Goal: Use online tool/utility: Utilize a website feature to perform a specific function

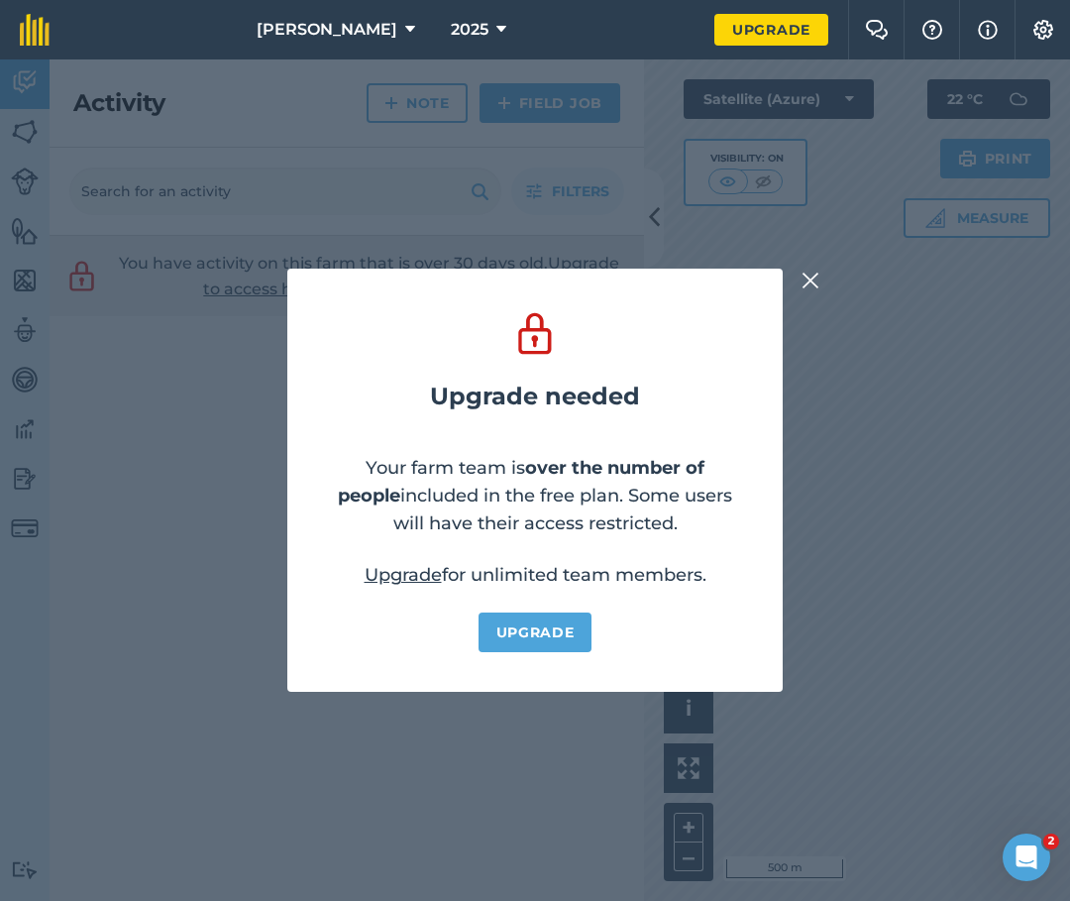
click at [802, 277] on img at bounding box center [810, 280] width 18 height 24
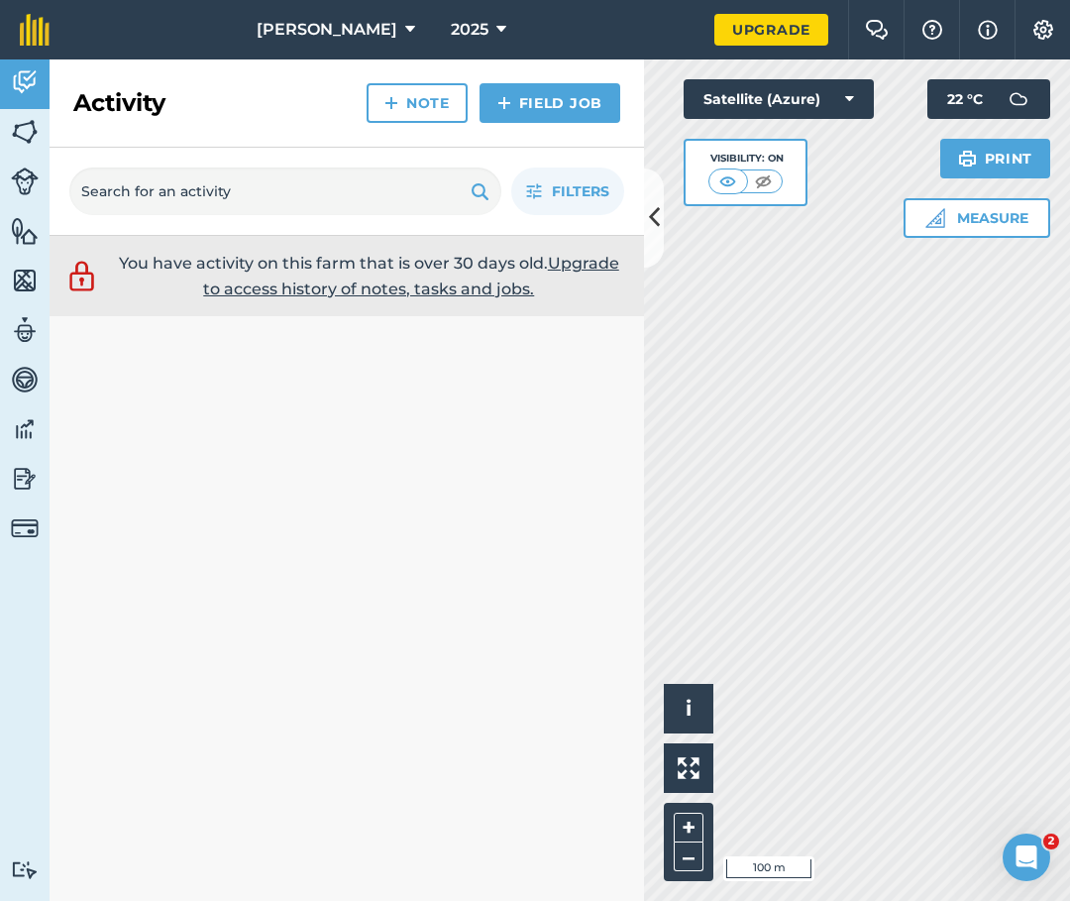
click at [649, 203] on icon at bounding box center [654, 217] width 11 height 35
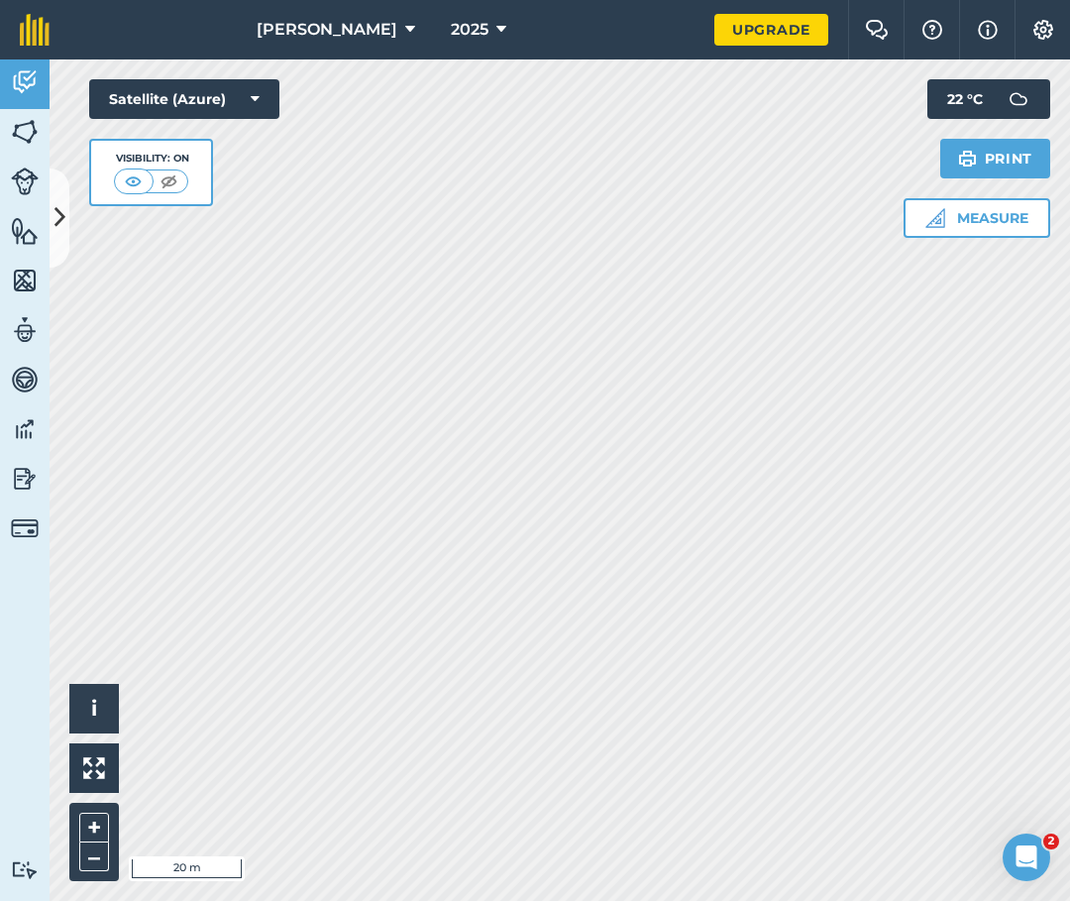
click at [199, 96] on button "Satellite (Azure)" at bounding box center [184, 99] width 190 height 40
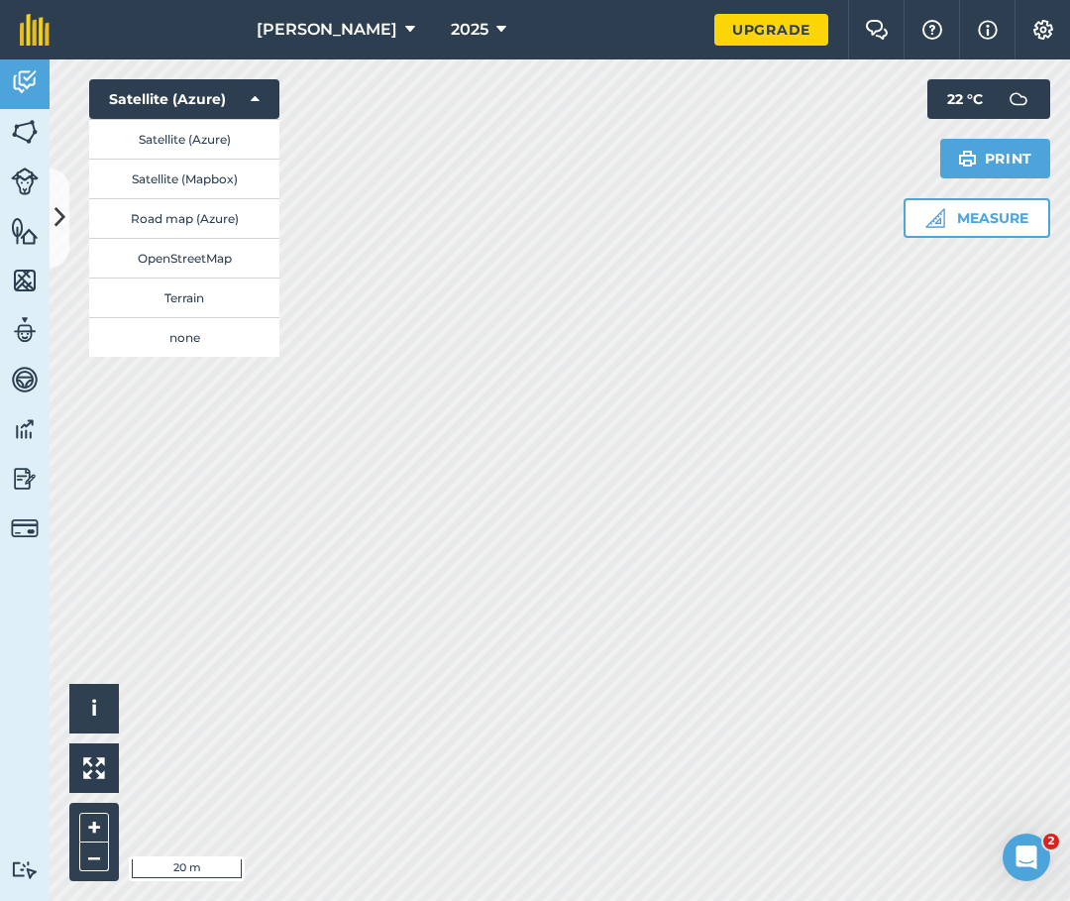
click at [218, 105] on button "Satellite (Azure)" at bounding box center [184, 99] width 190 height 40
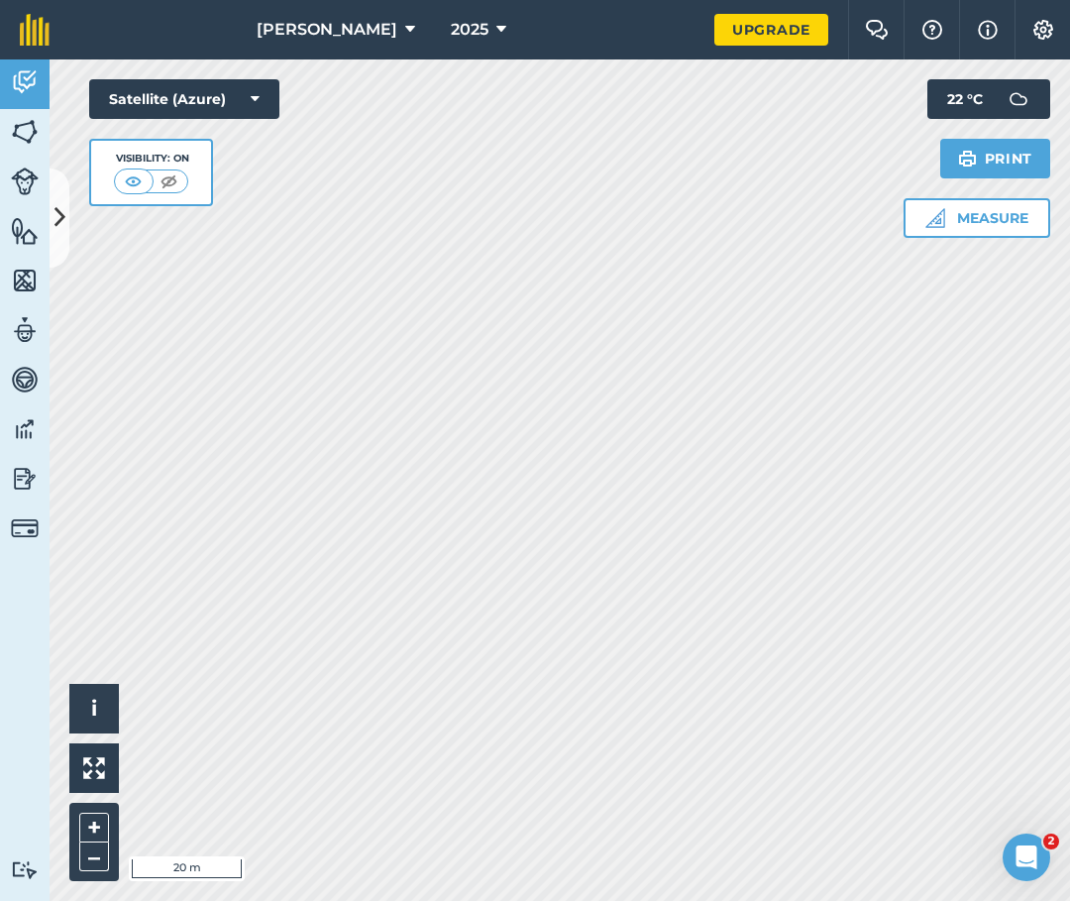
click at [240, 100] on button "Satellite (Azure)" at bounding box center [184, 99] width 190 height 40
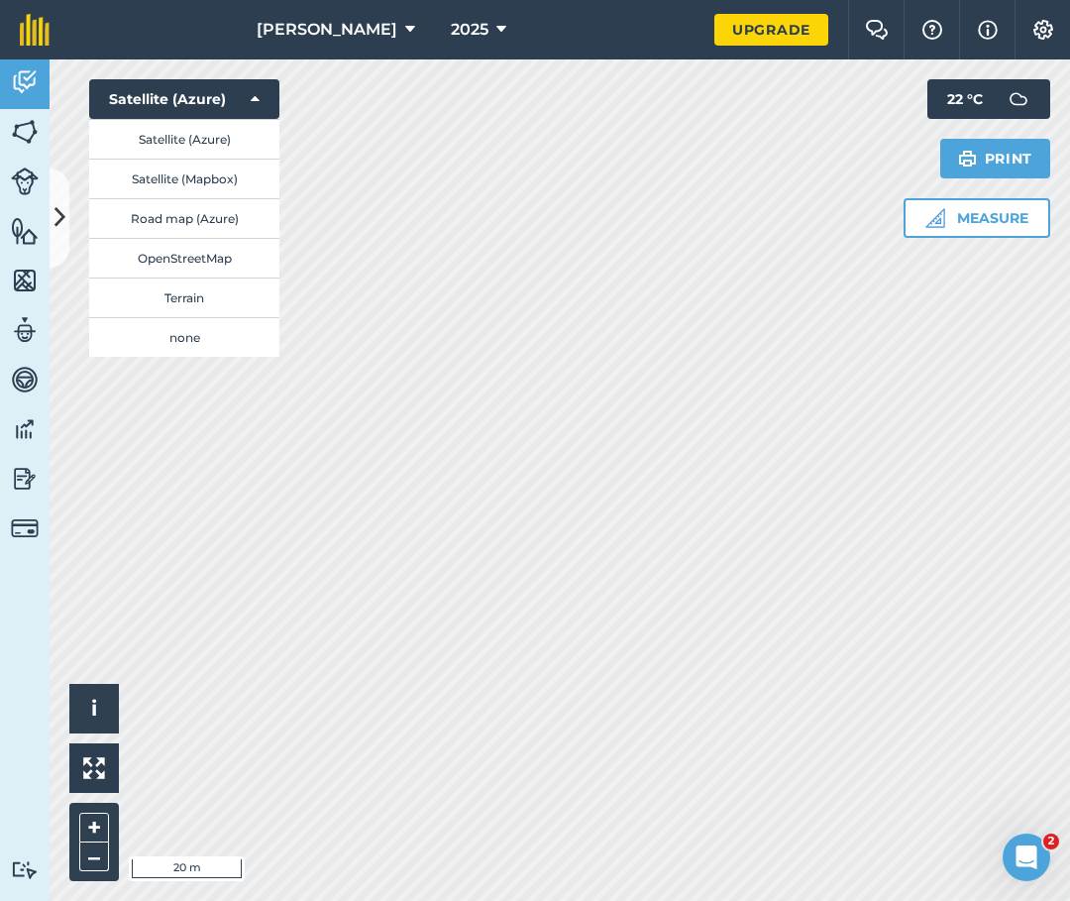
click at [32, 136] on img at bounding box center [25, 132] width 28 height 30
click at [965, 214] on button "Measure" at bounding box center [977, 218] width 147 height 40
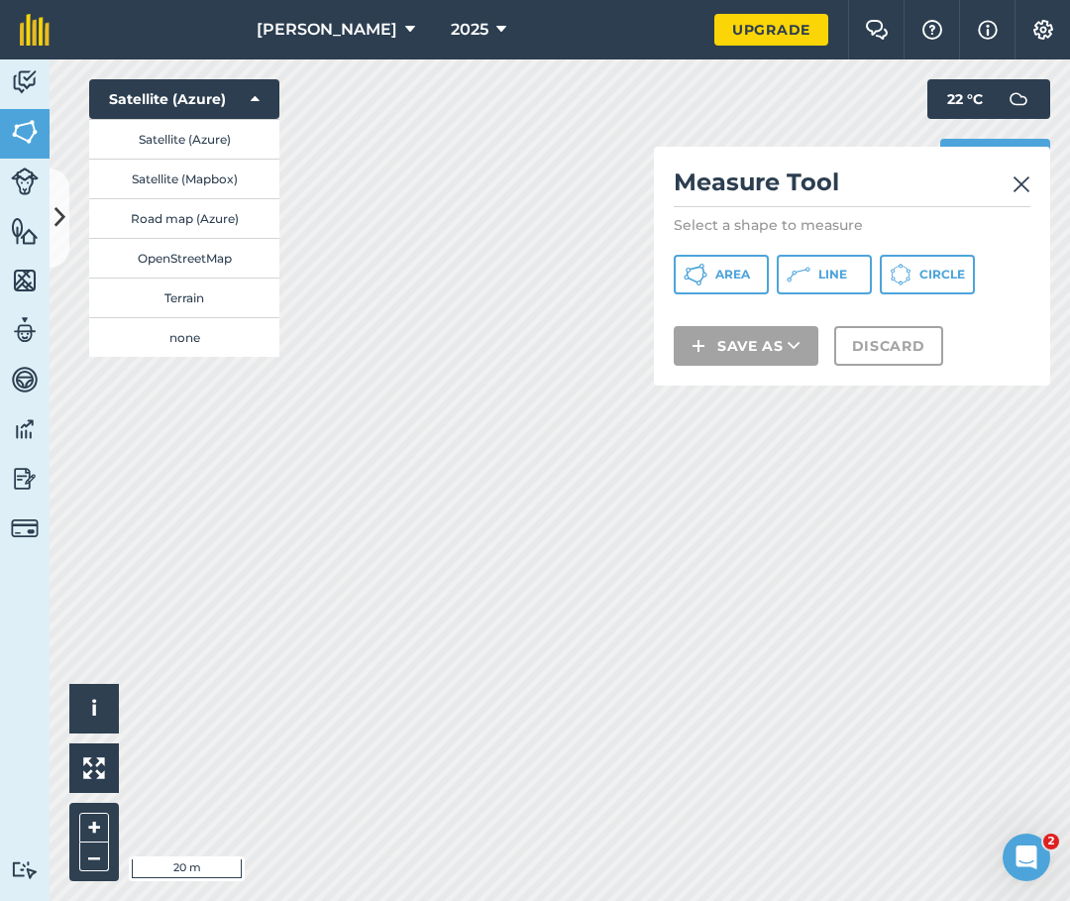
click at [827, 281] on span "Line" at bounding box center [832, 274] width 29 height 16
click at [1019, 173] on img at bounding box center [1021, 184] width 18 height 24
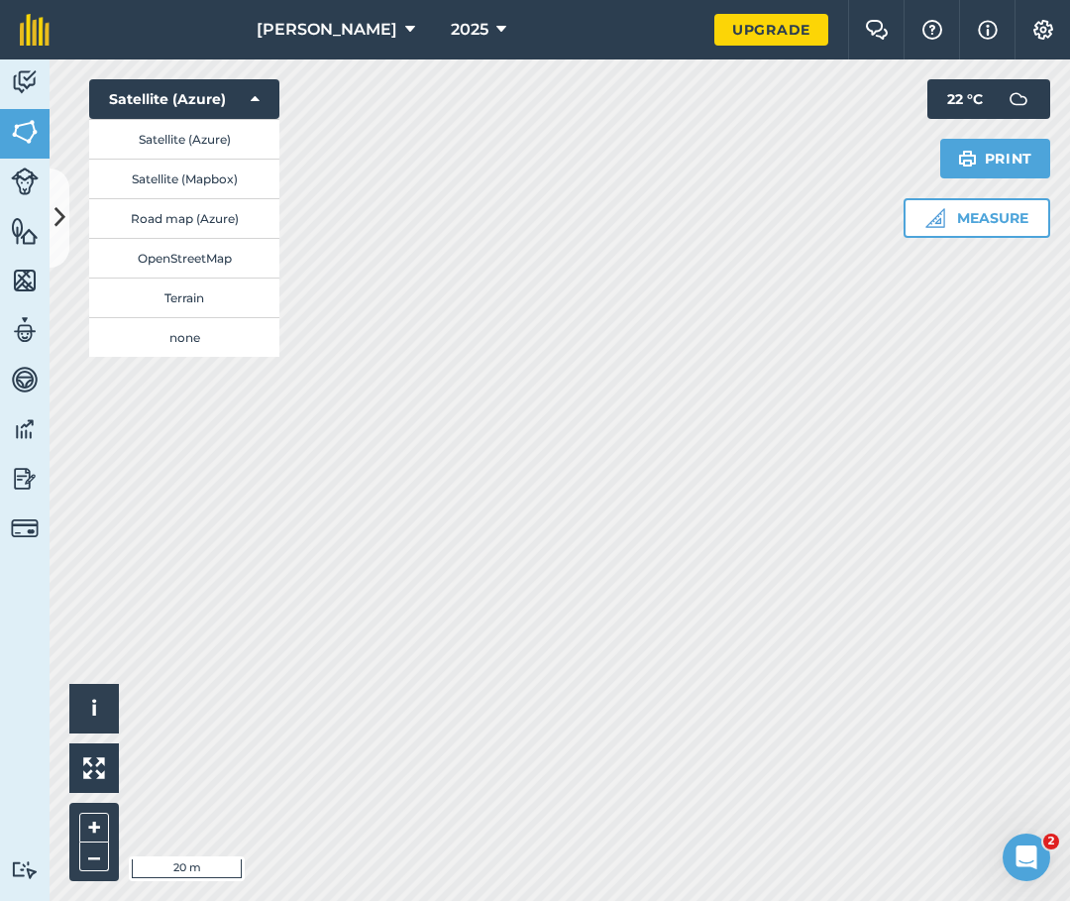
click at [325, 32] on span "[PERSON_NAME]" at bounding box center [327, 30] width 141 height 24
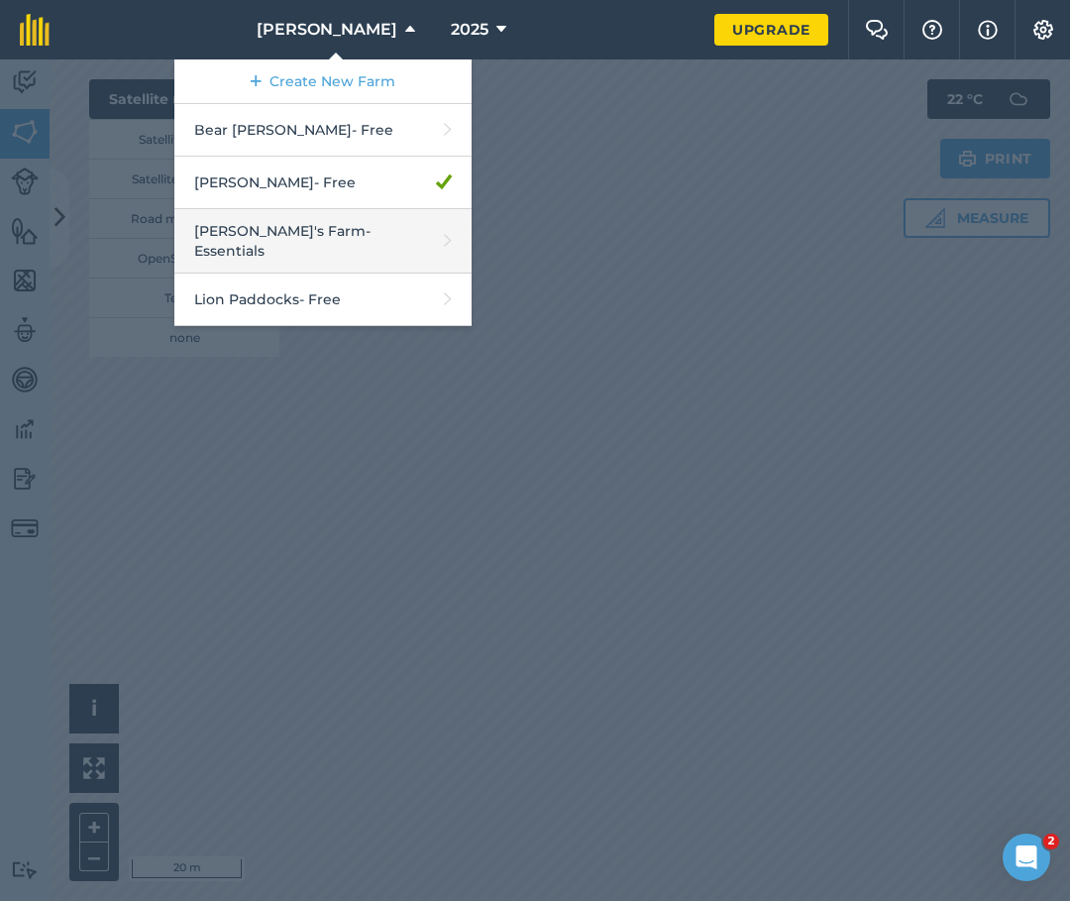
click at [273, 236] on link "[PERSON_NAME]'s Farm - Essentials" at bounding box center [322, 241] width 297 height 64
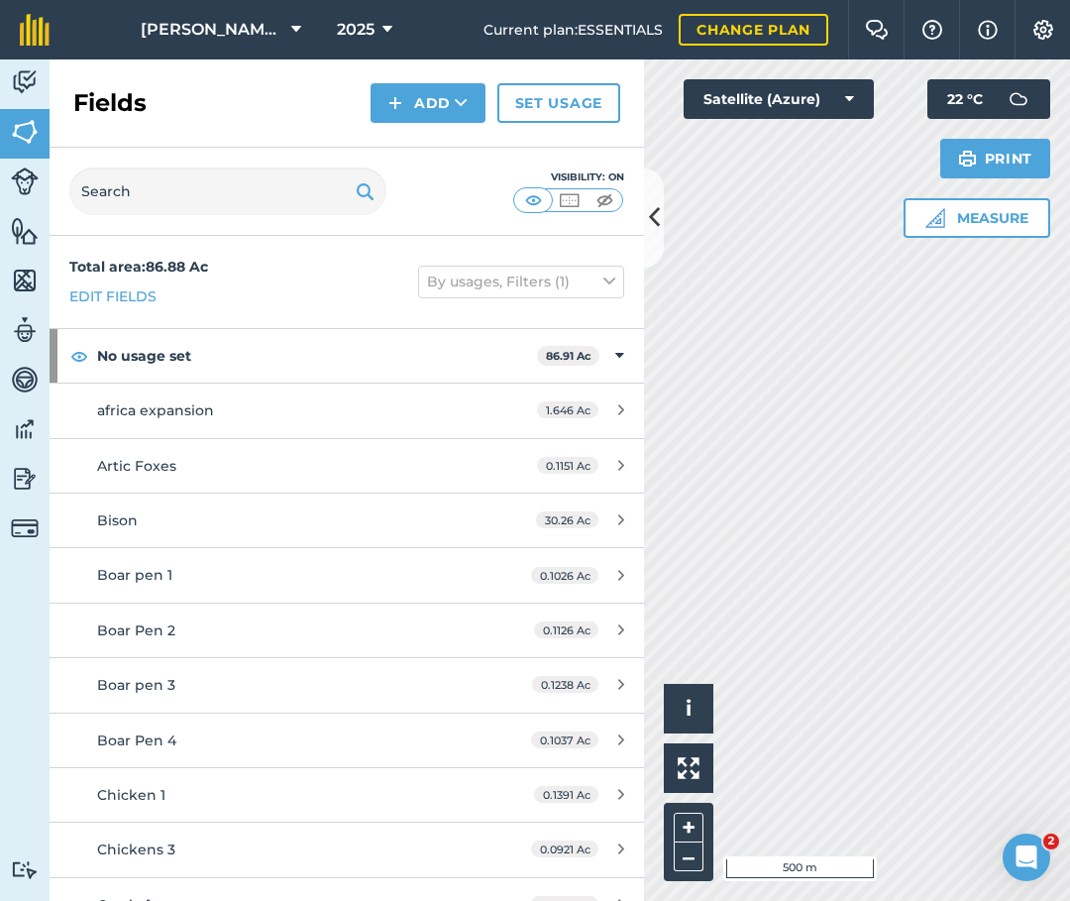
click at [656, 215] on icon at bounding box center [654, 217] width 11 height 35
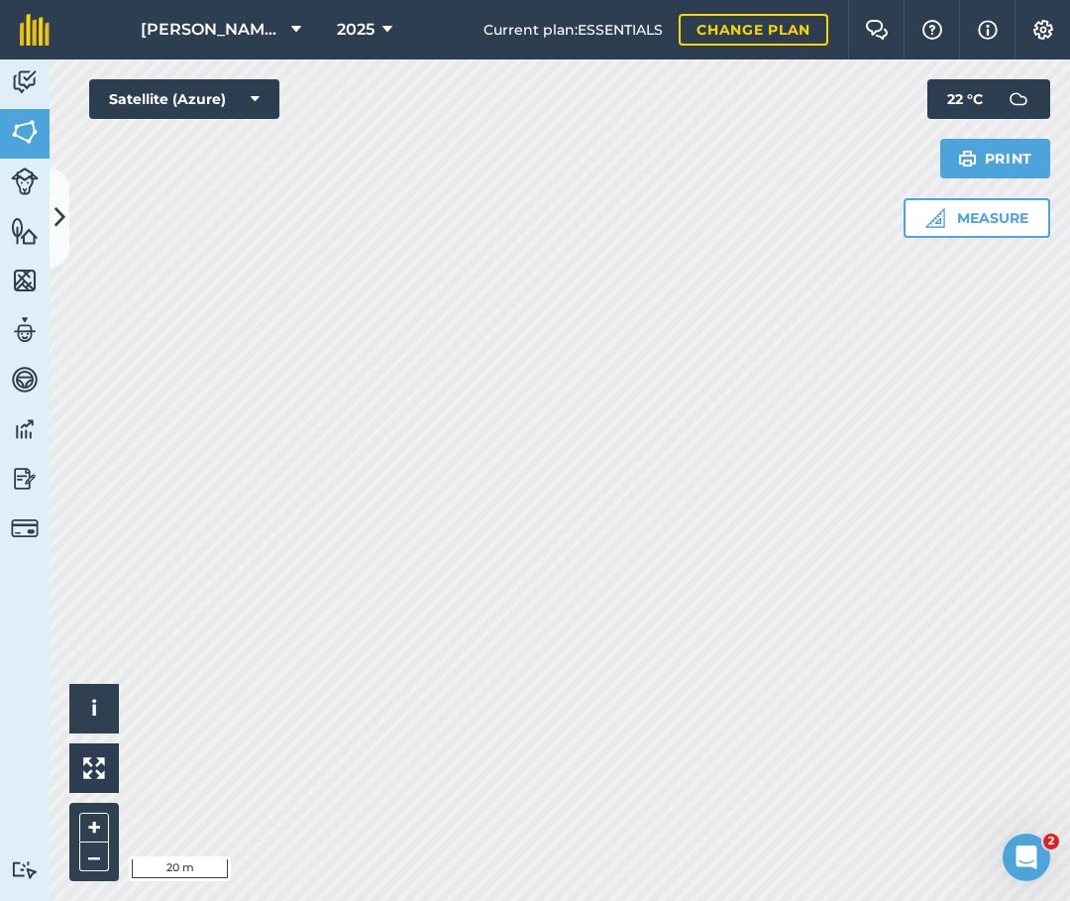
click at [963, 207] on button "Measure" at bounding box center [977, 218] width 147 height 40
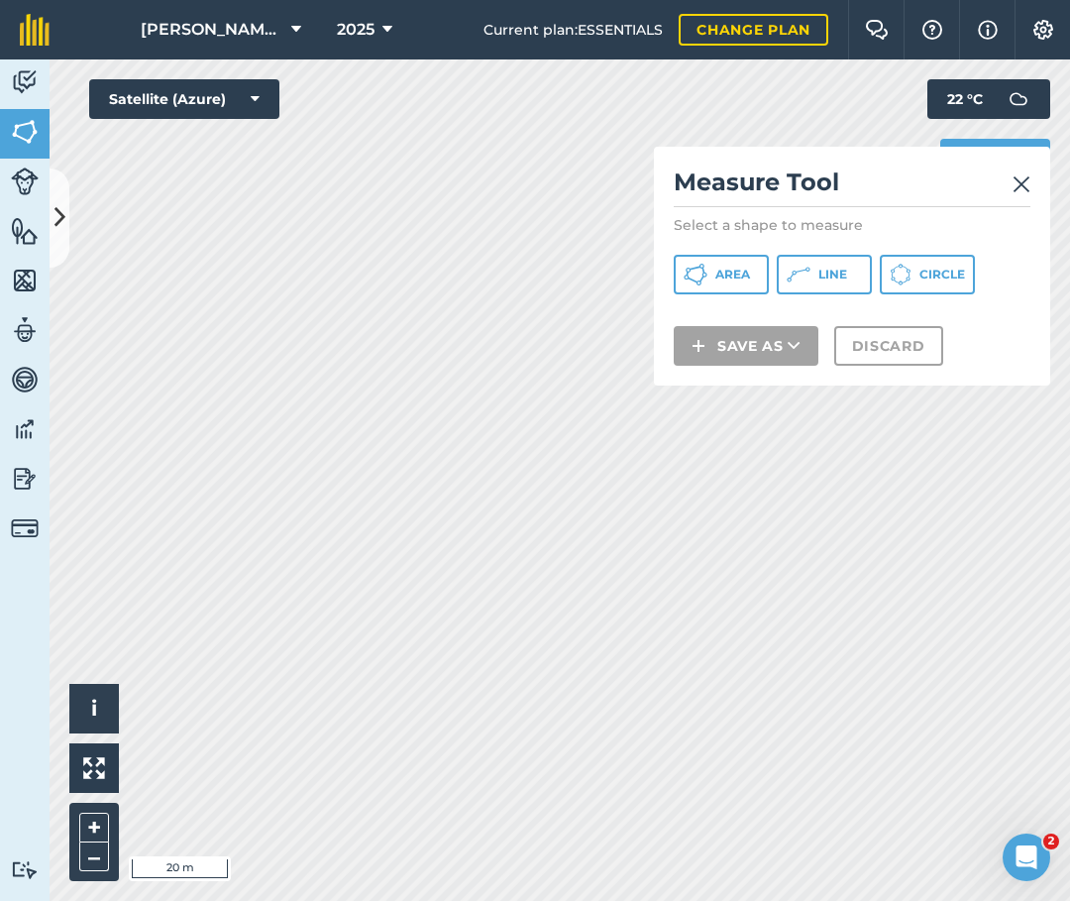
click at [829, 273] on span "Line" at bounding box center [832, 274] width 29 height 16
click at [1024, 187] on img at bounding box center [1021, 184] width 18 height 24
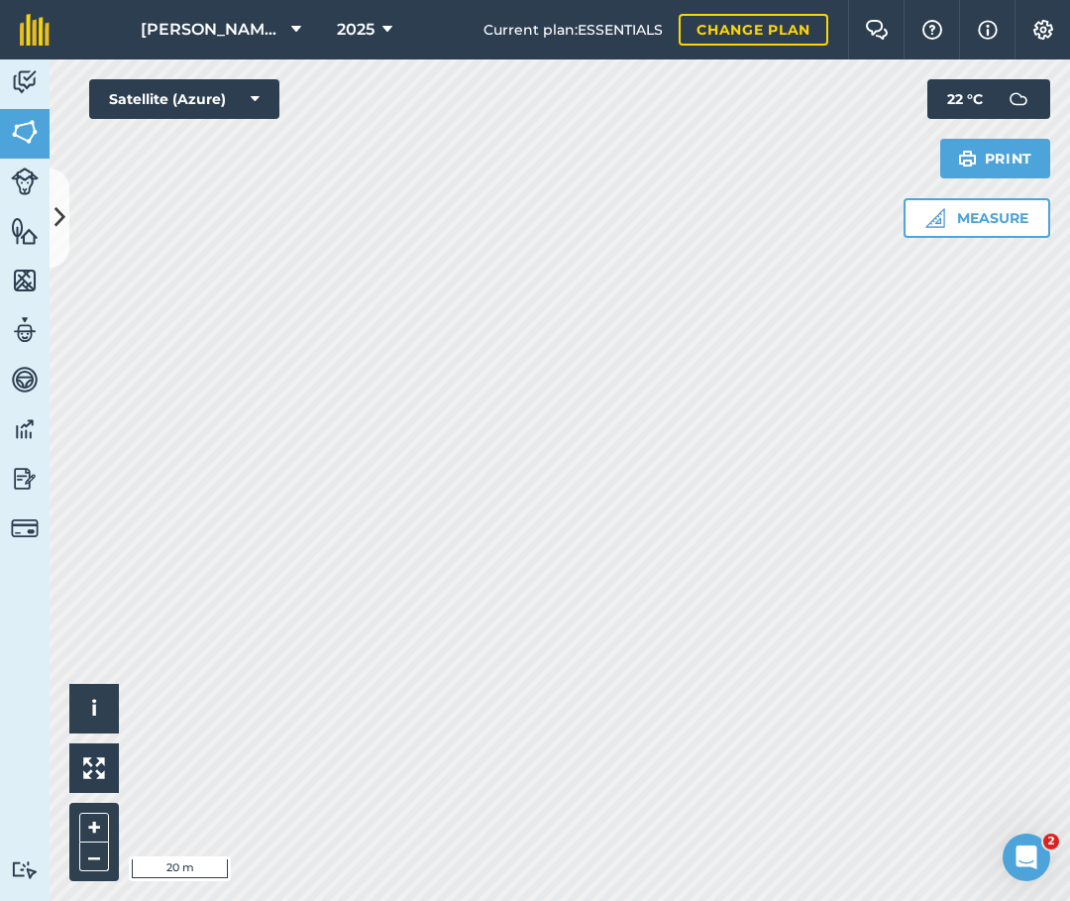
click at [243, 95] on button "Satellite (Azure)" at bounding box center [184, 99] width 190 height 40
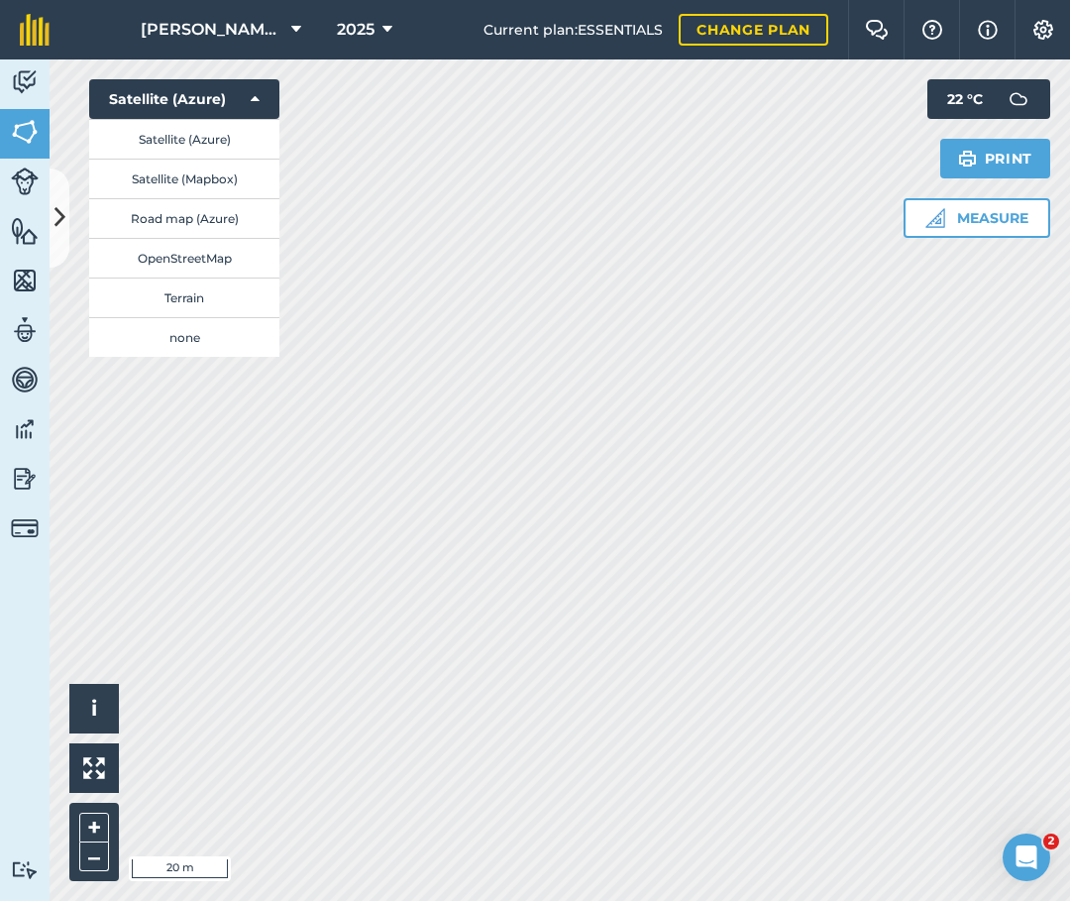
click at [203, 145] on button "Satellite (Azure)" at bounding box center [184, 139] width 190 height 40
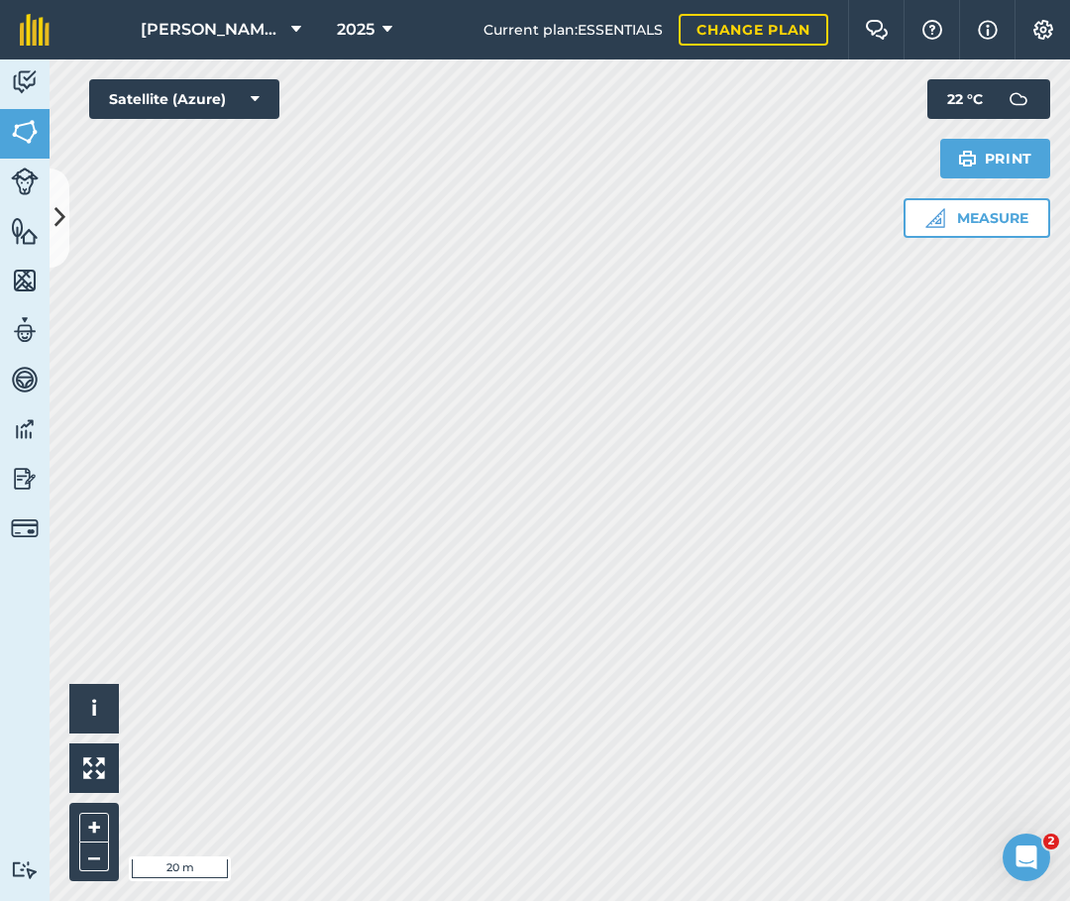
click at [204, 103] on button "Satellite (Azure)" at bounding box center [184, 99] width 190 height 40
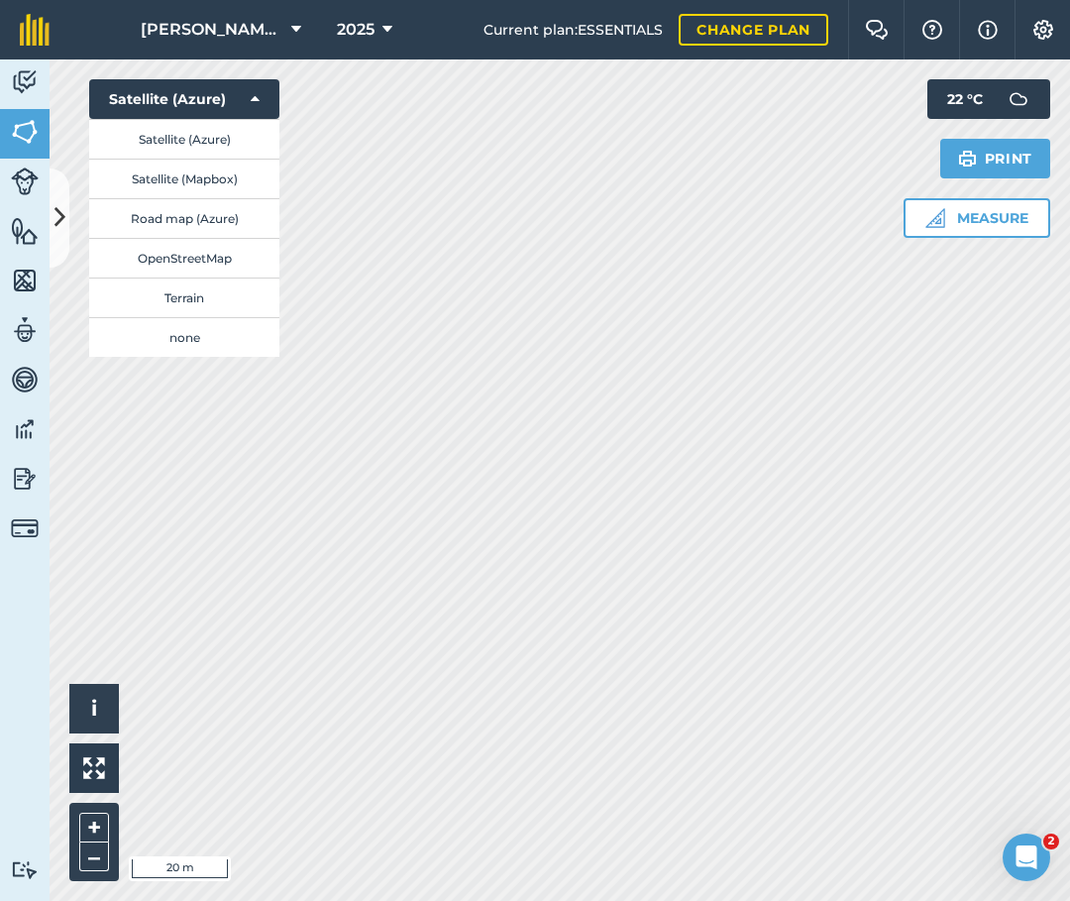
click at [191, 176] on button "Satellite (Mapbox)" at bounding box center [184, 179] width 190 height 40
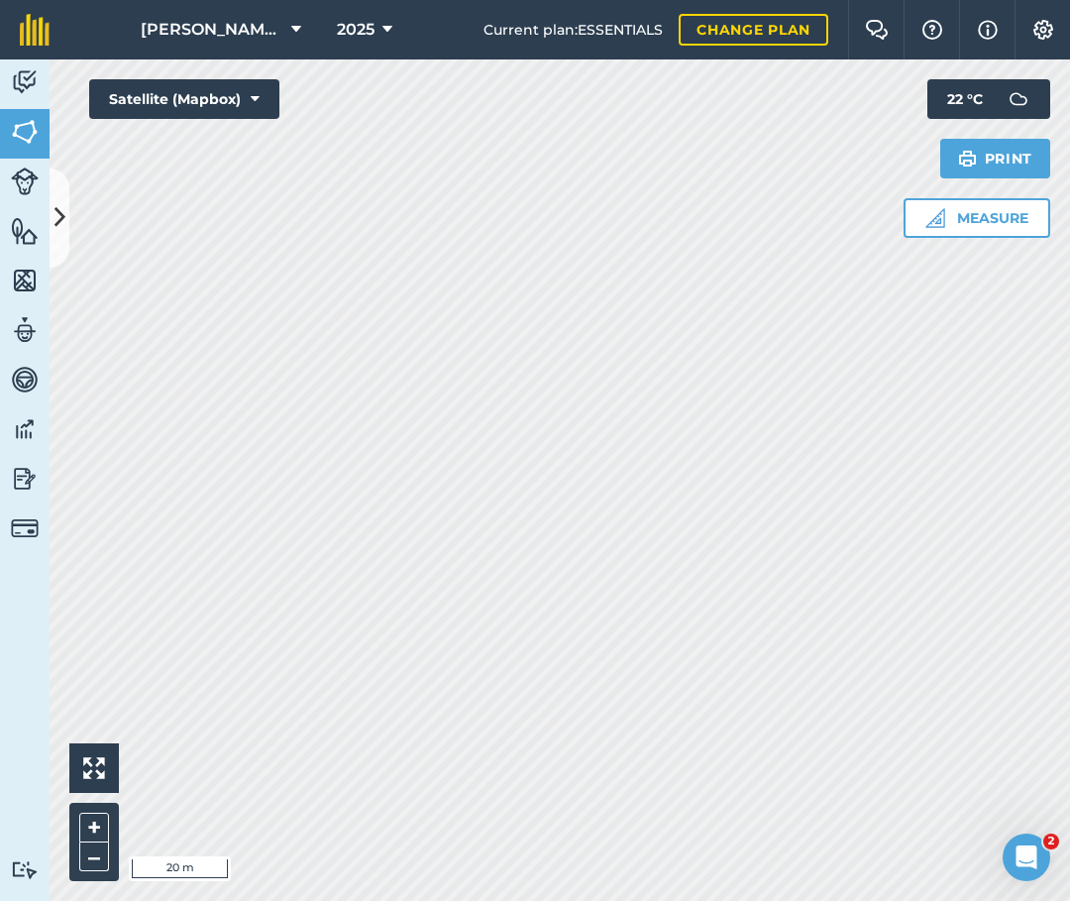
click at [198, 111] on button "Satellite (Mapbox)" at bounding box center [184, 99] width 190 height 40
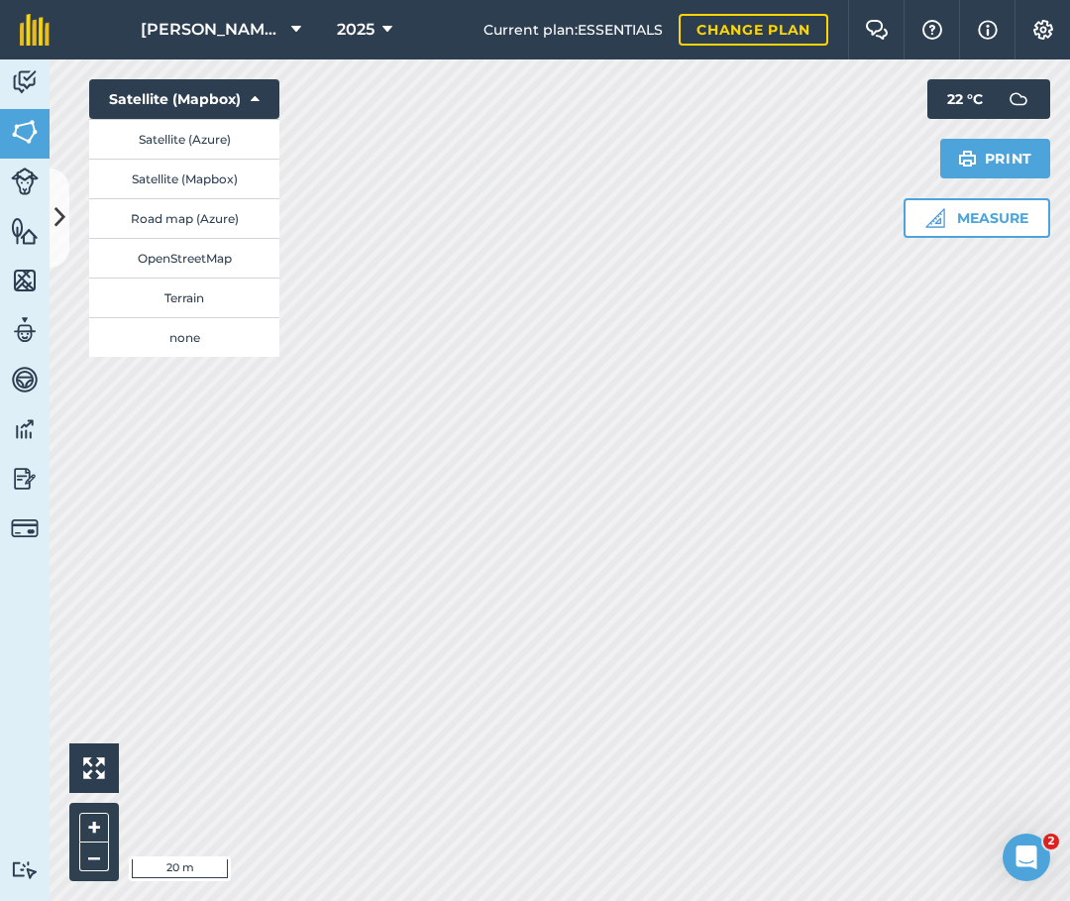
click at [181, 191] on button "Satellite (Mapbox)" at bounding box center [184, 179] width 190 height 40
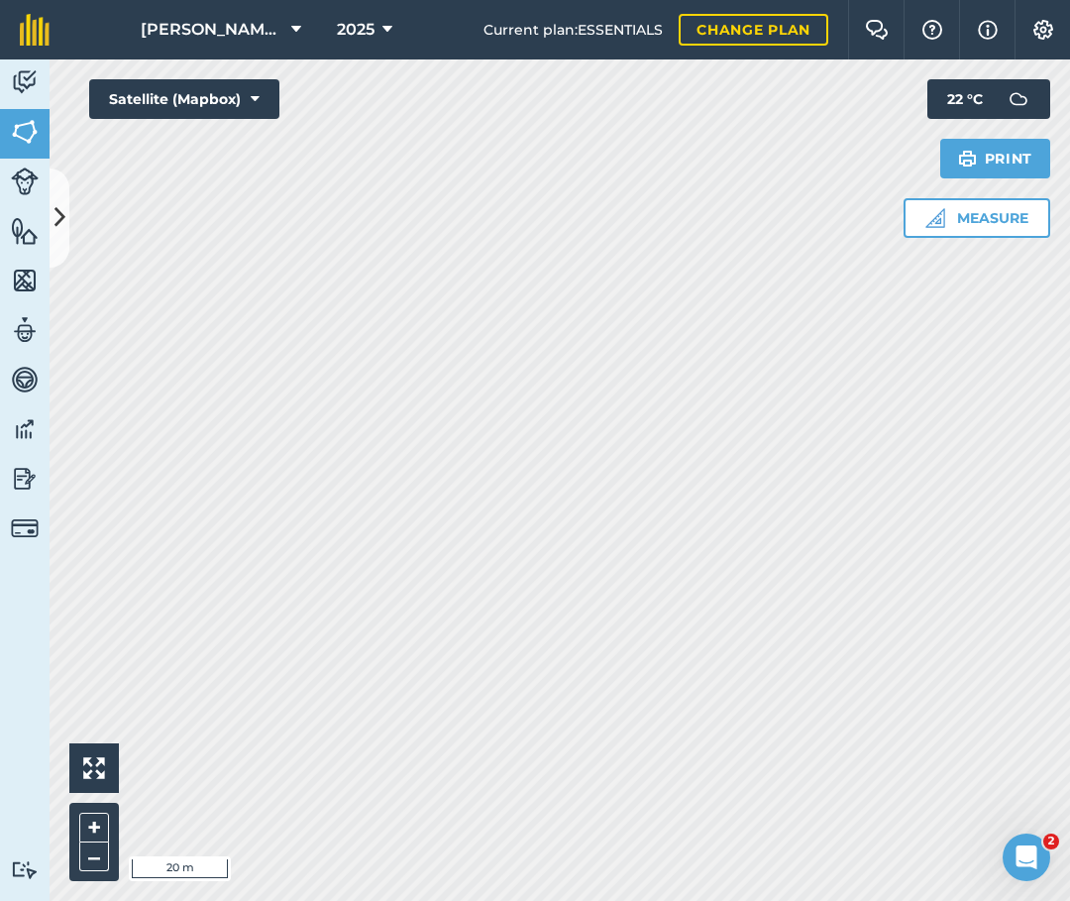
click at [144, 111] on button "Satellite (Mapbox)" at bounding box center [184, 99] width 190 height 40
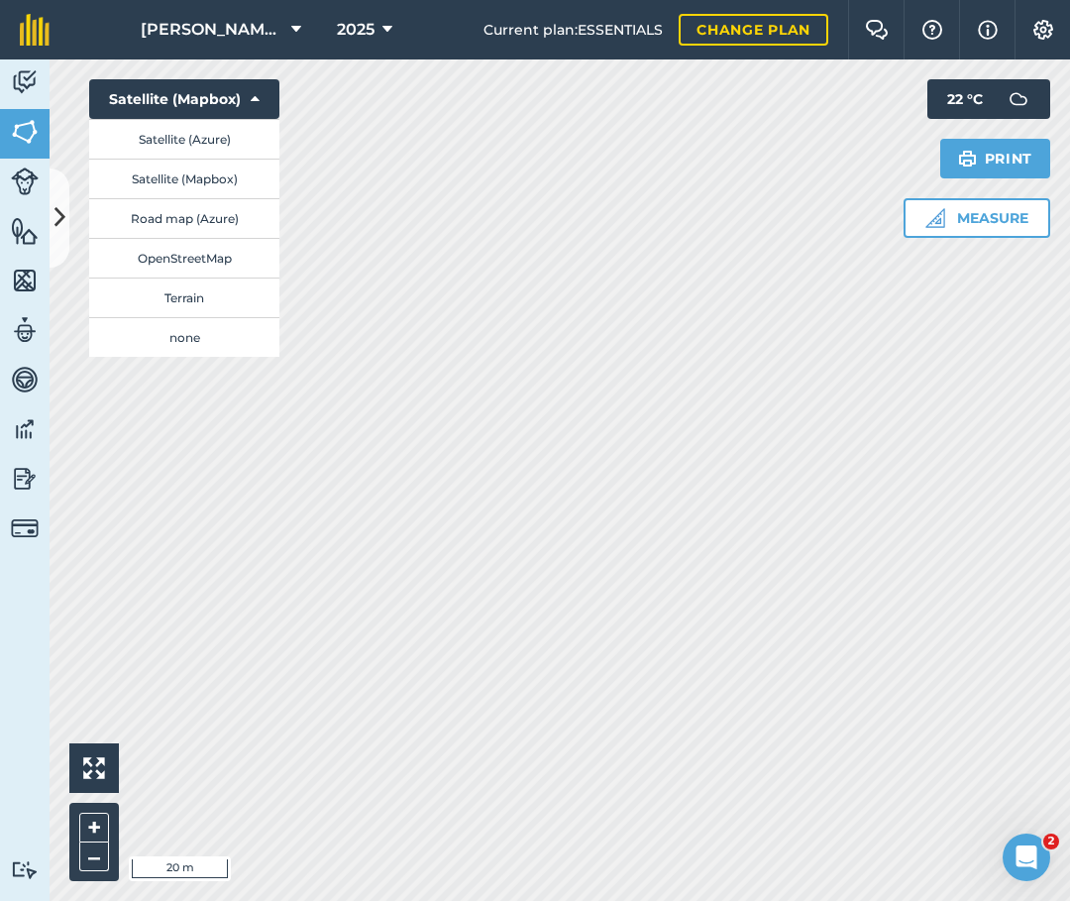
click at [147, 223] on button "Road map (Azure)" at bounding box center [184, 218] width 190 height 40
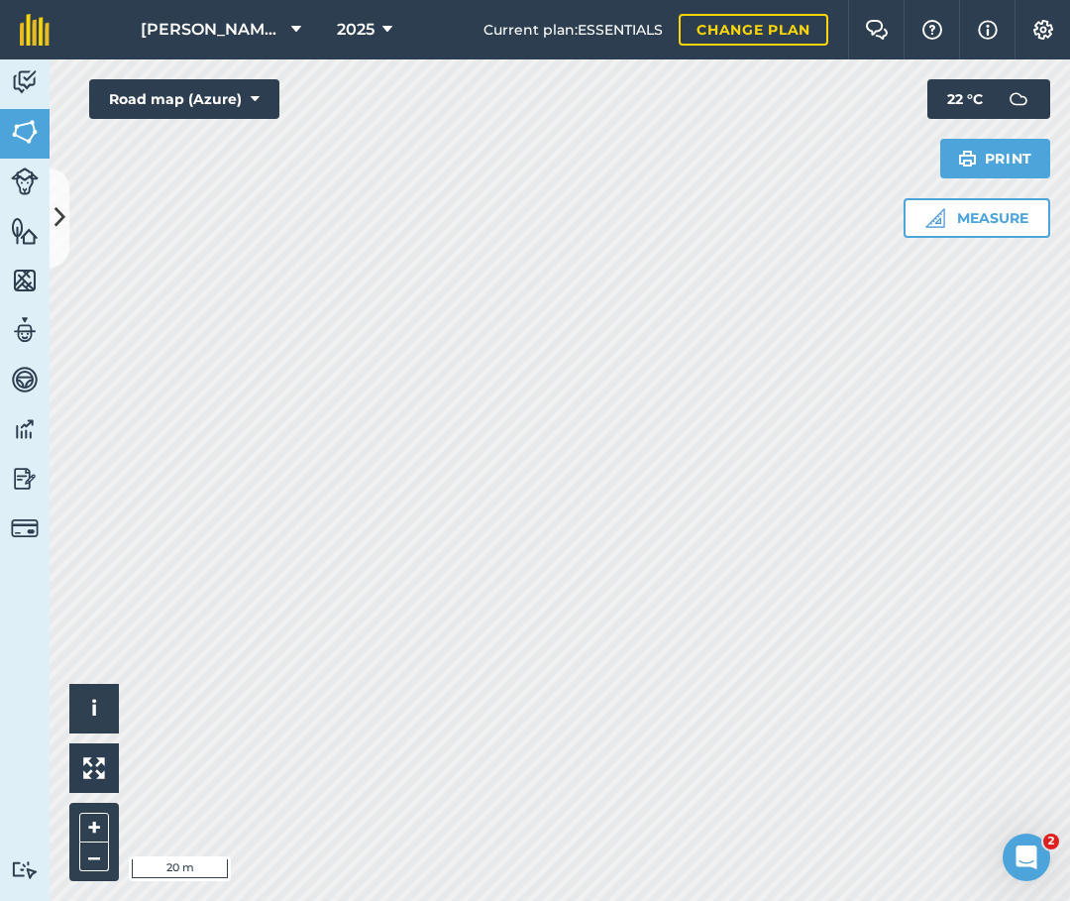
click at [173, 104] on button "Road map (Azure)" at bounding box center [184, 99] width 190 height 40
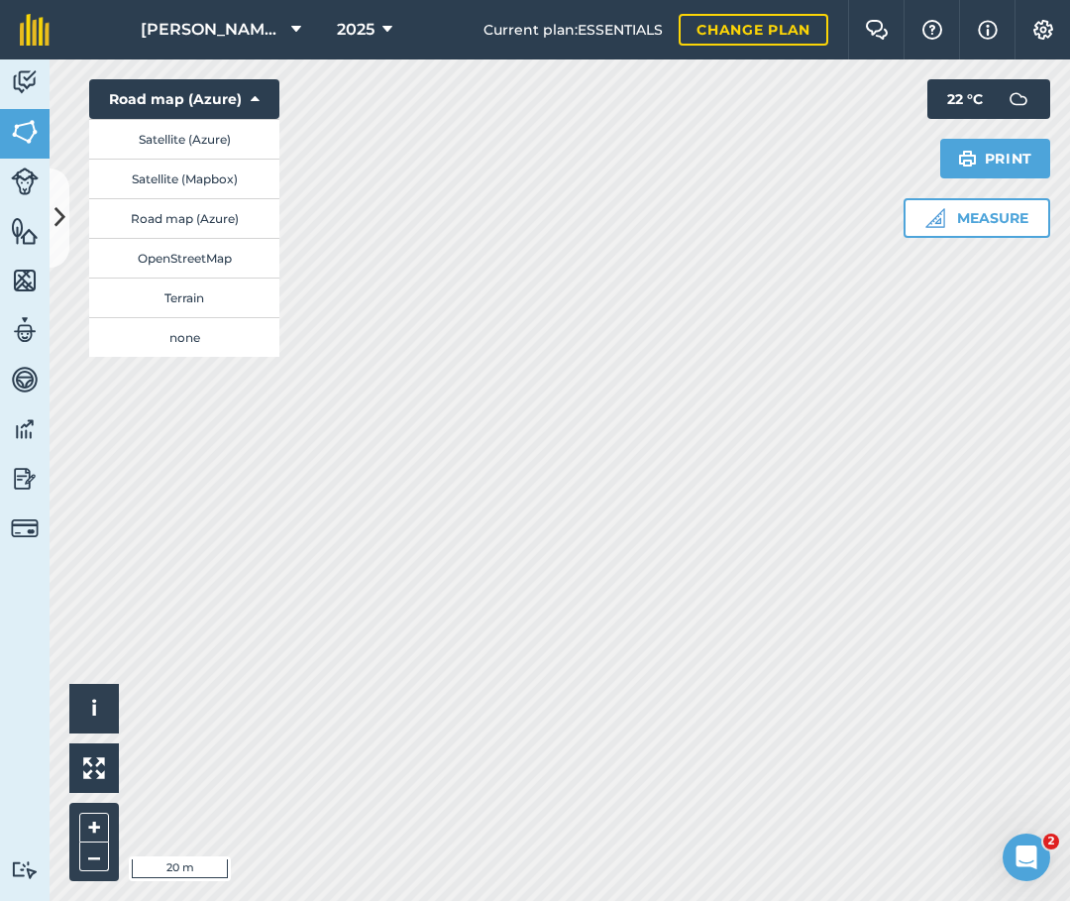
click at [171, 221] on button "Road map (Azure)" at bounding box center [184, 218] width 190 height 40
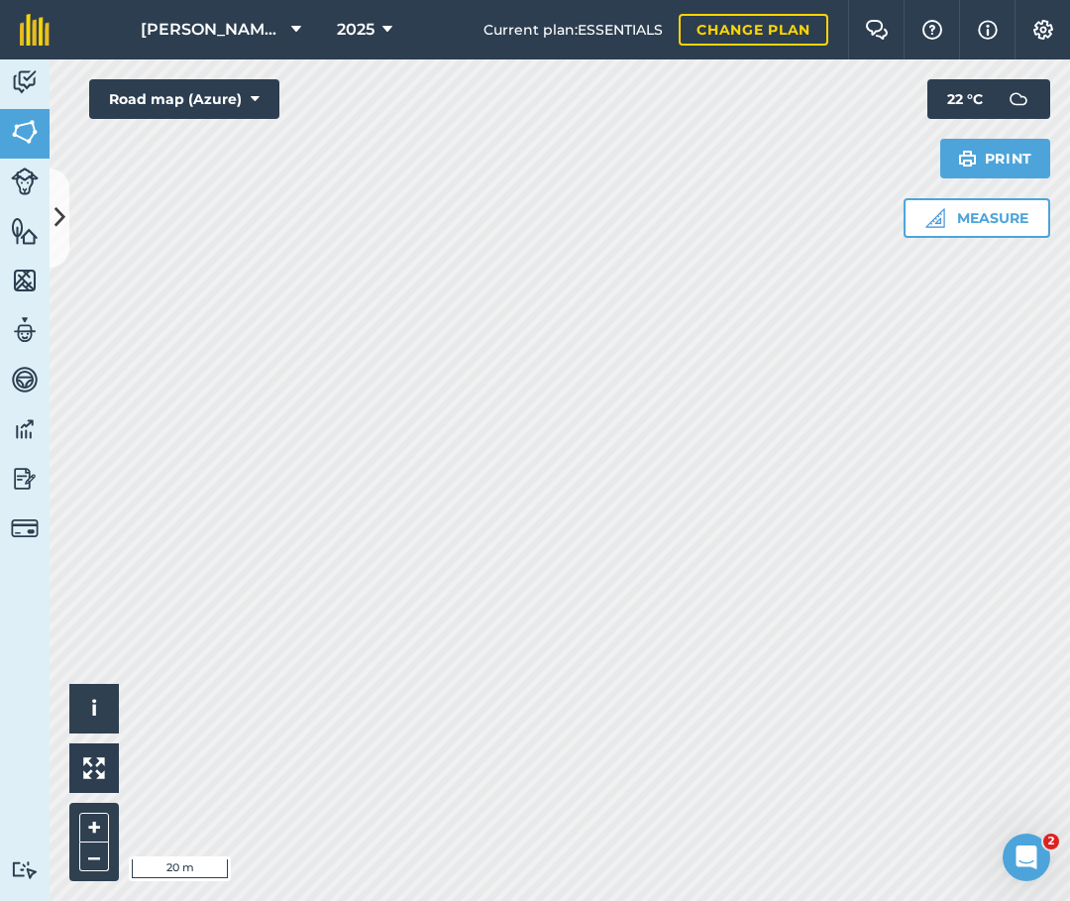
click at [162, 92] on button "Road map (Azure)" at bounding box center [184, 99] width 190 height 40
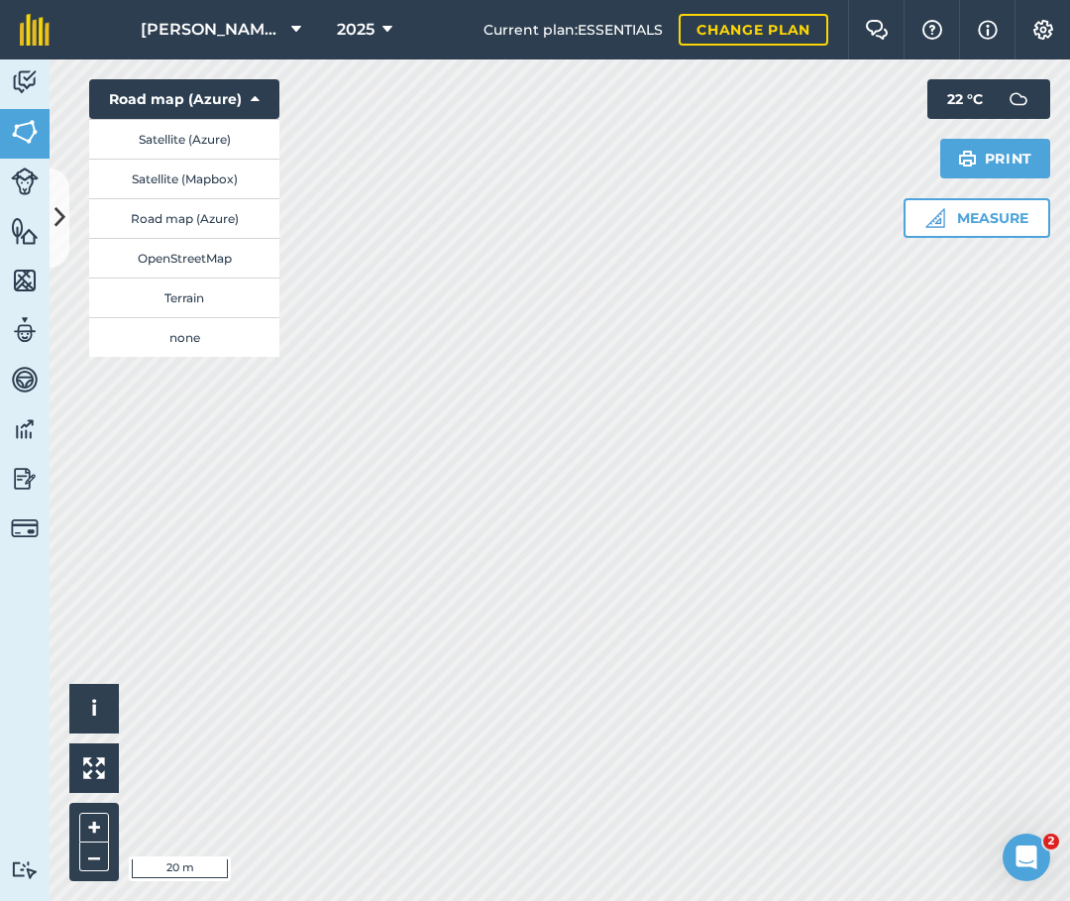
click at [961, 200] on button "Measure" at bounding box center [977, 218] width 147 height 40
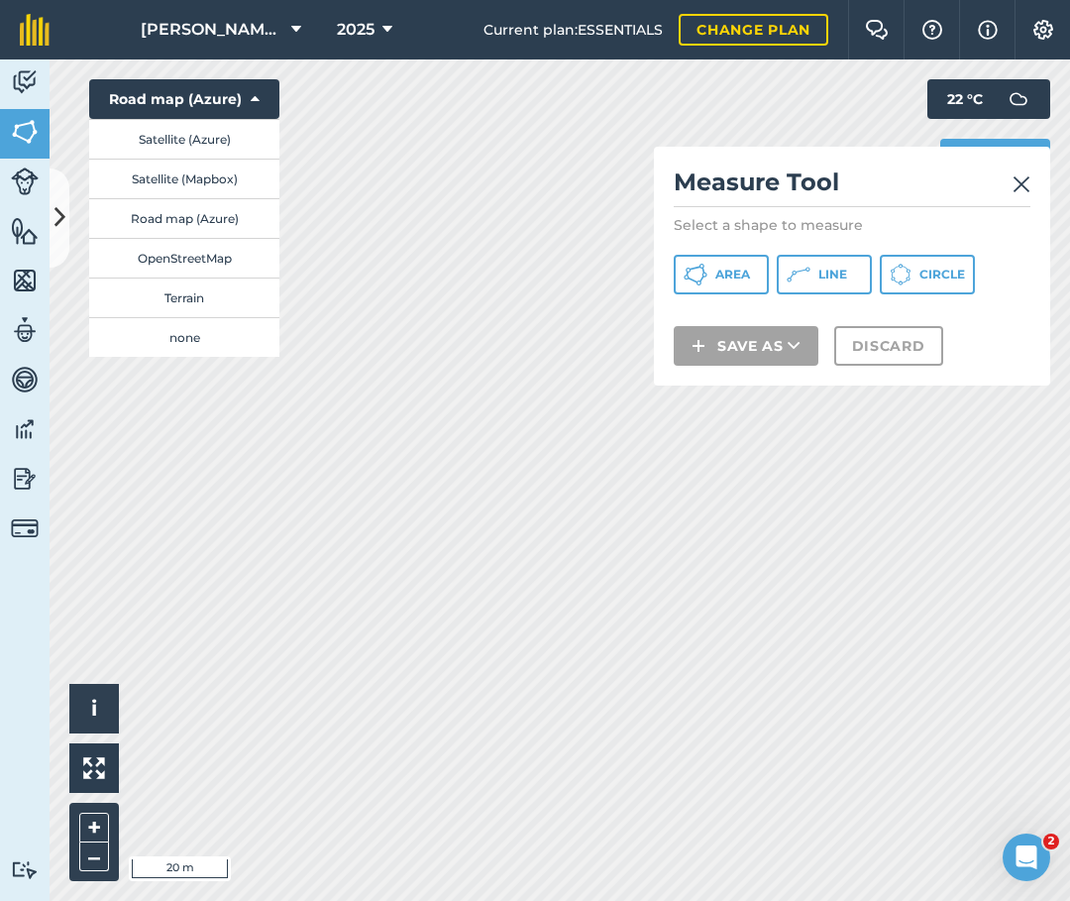
click at [715, 274] on span "Area" at bounding box center [732, 274] width 35 height 16
click at [822, 273] on span "Line" at bounding box center [832, 274] width 29 height 16
click at [1026, 174] on img at bounding box center [1021, 184] width 18 height 24
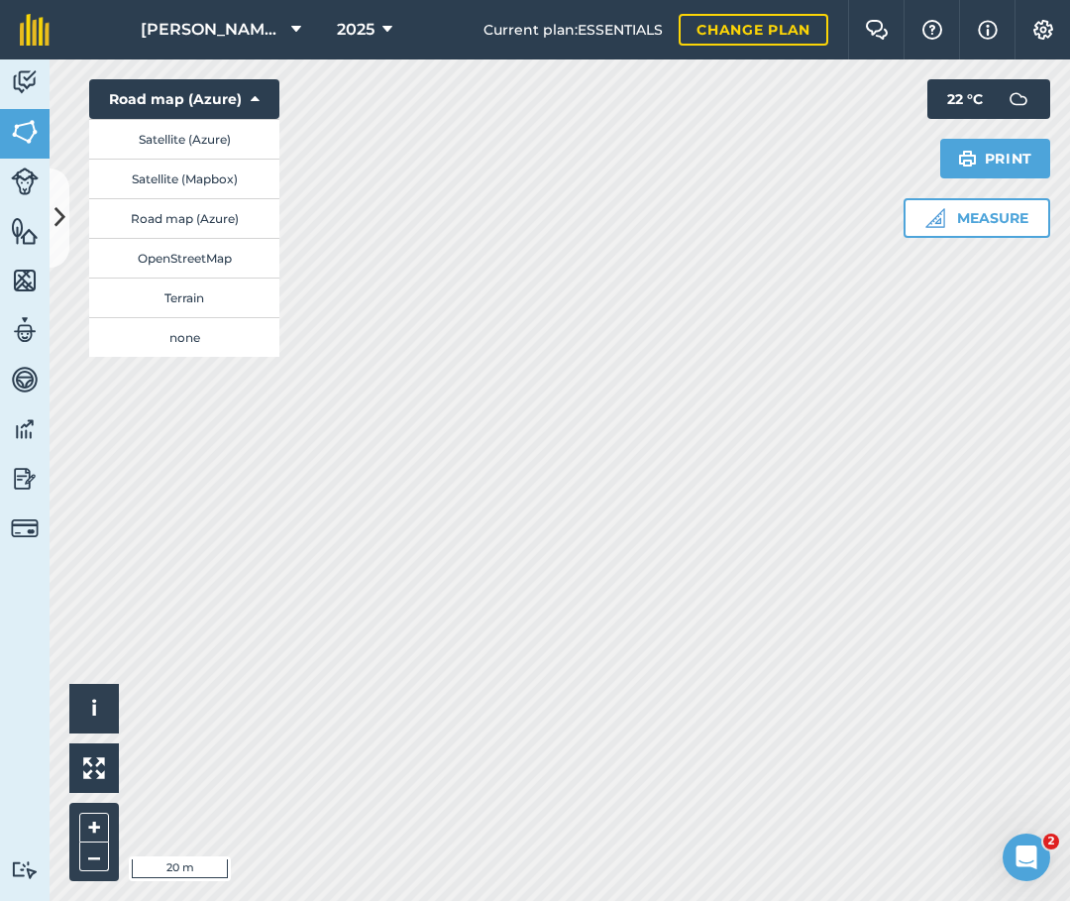
click at [202, 258] on button "OpenStreetMap" at bounding box center [184, 258] width 190 height 40
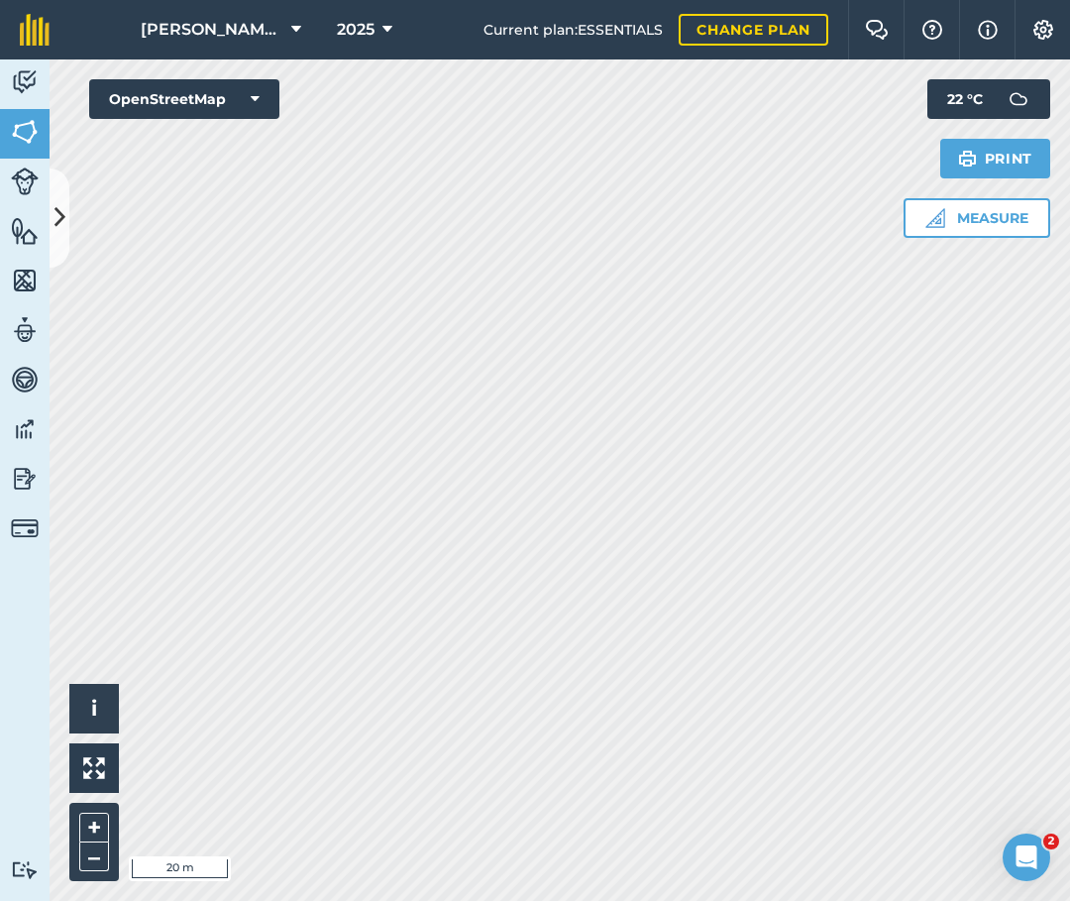
click at [258, 28] on span "[PERSON_NAME]'s Farm" at bounding box center [212, 30] width 143 height 24
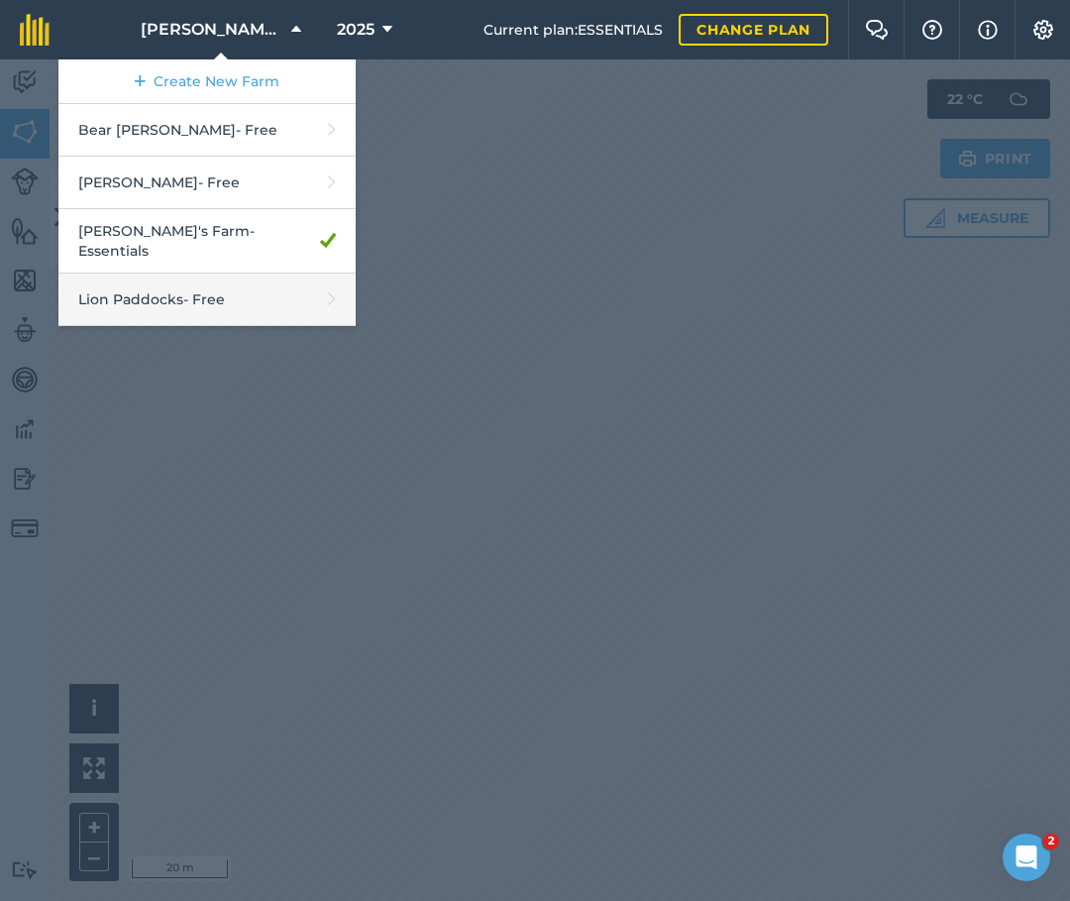
click at [197, 299] on link "Lion Paddocks - Free" at bounding box center [206, 299] width 297 height 53
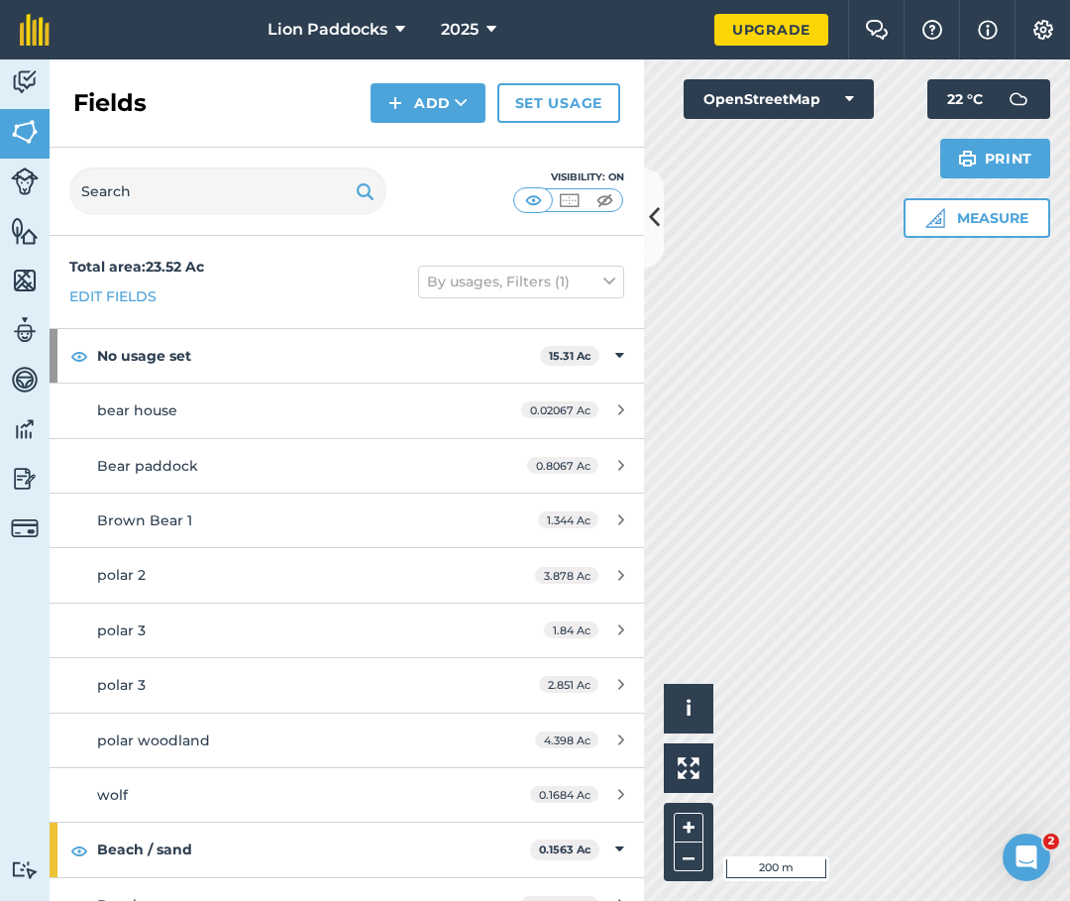
click at [645, 211] on button at bounding box center [654, 217] width 20 height 99
